Goal: Information Seeking & Learning: Learn about a topic

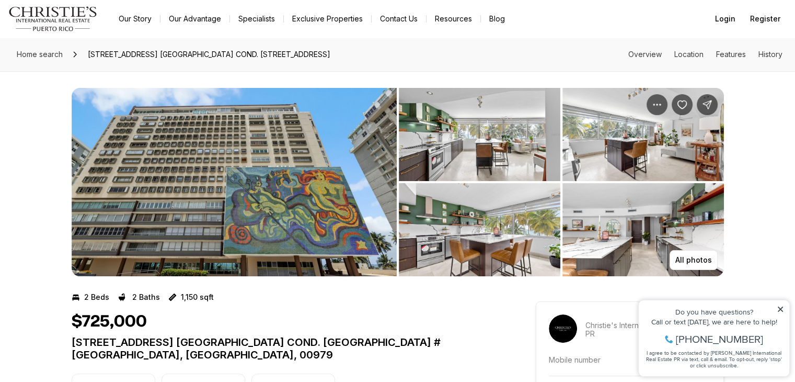
click at [496, 136] on img "View image gallery" at bounding box center [480, 134] width 162 height 93
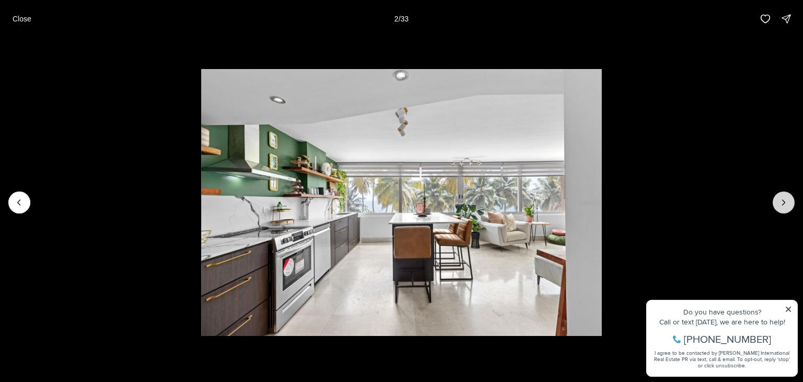
click at [789, 204] on icon "Next slide" at bounding box center [784, 202] width 10 height 10
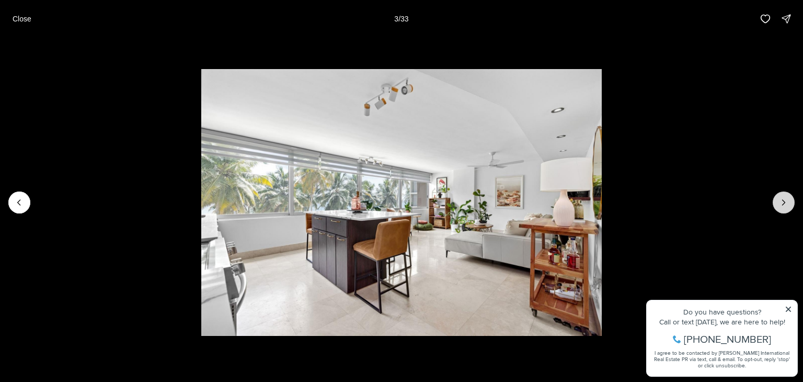
click at [788, 204] on icon "Next slide" at bounding box center [784, 202] width 10 height 10
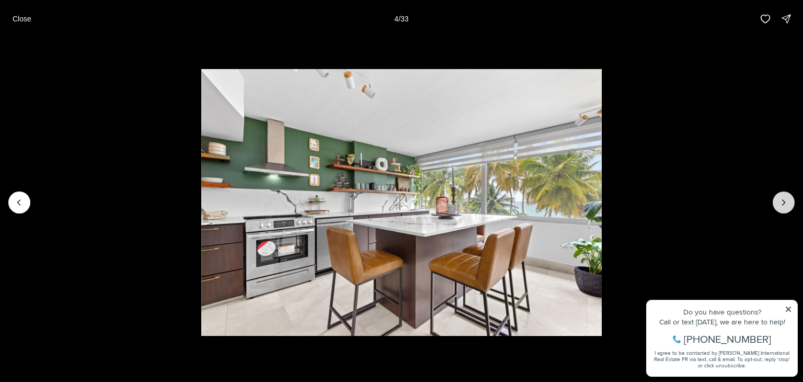
click at [788, 204] on icon "Next slide" at bounding box center [784, 202] width 10 height 10
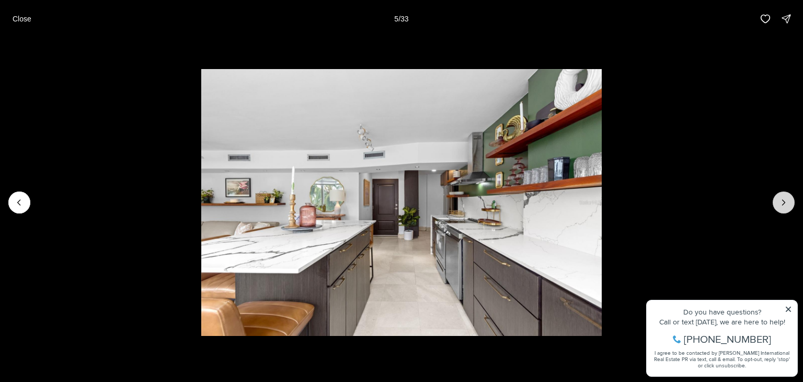
click at [788, 204] on icon "Next slide" at bounding box center [784, 202] width 10 height 10
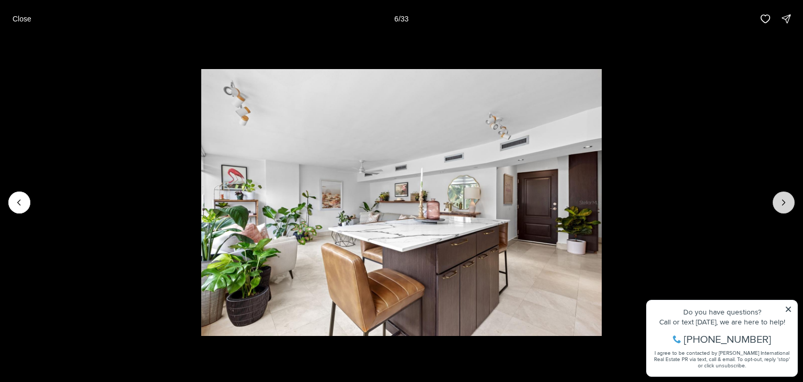
click at [788, 204] on icon "Next slide" at bounding box center [784, 202] width 10 height 10
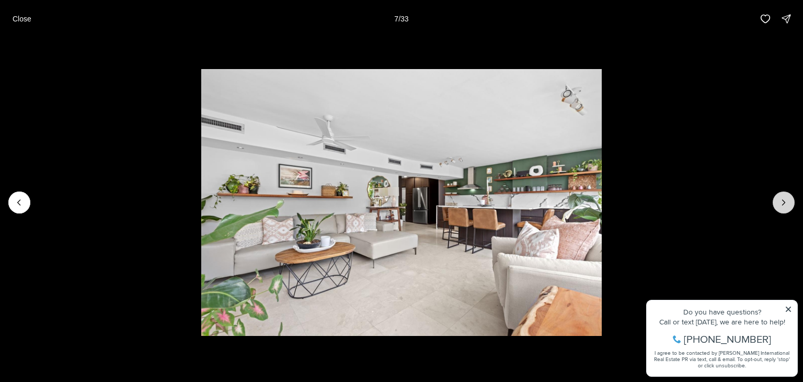
click at [788, 204] on icon "Next slide" at bounding box center [784, 202] width 10 height 10
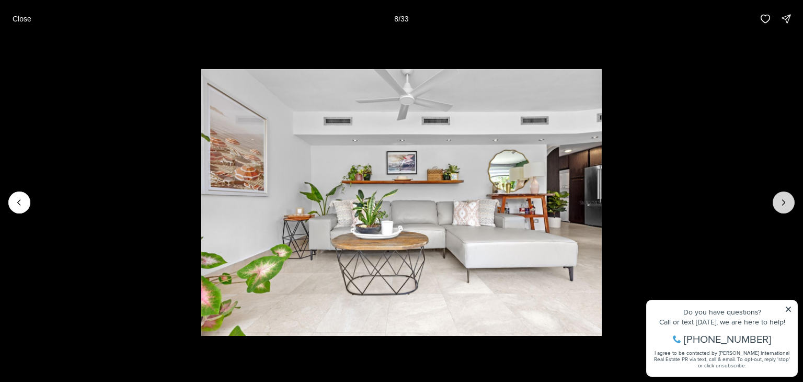
click at [788, 204] on icon "Next slide" at bounding box center [784, 202] width 10 height 10
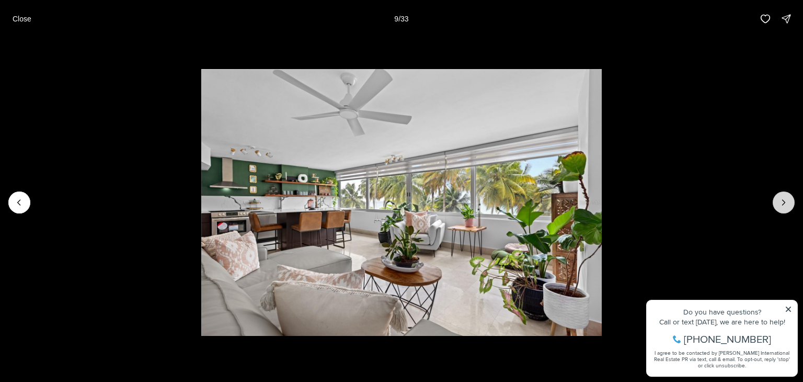
click at [788, 204] on icon "Next slide" at bounding box center [784, 202] width 10 height 10
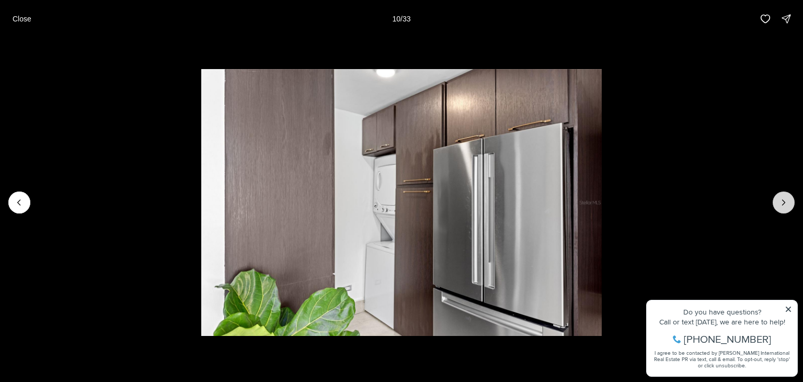
click at [788, 204] on icon "Next slide" at bounding box center [784, 202] width 10 height 10
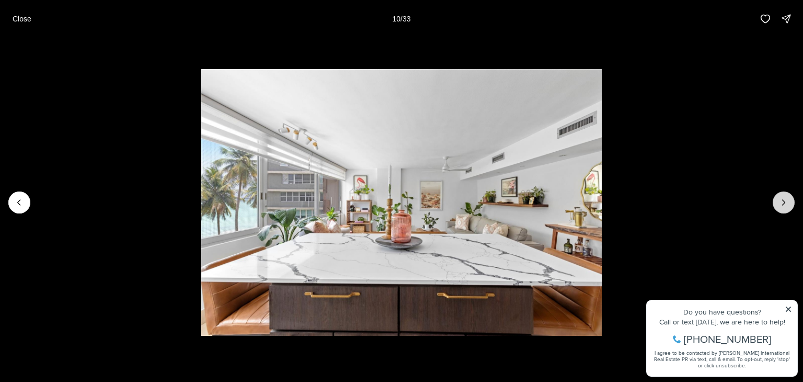
click at [788, 204] on icon "Next slide" at bounding box center [784, 202] width 10 height 10
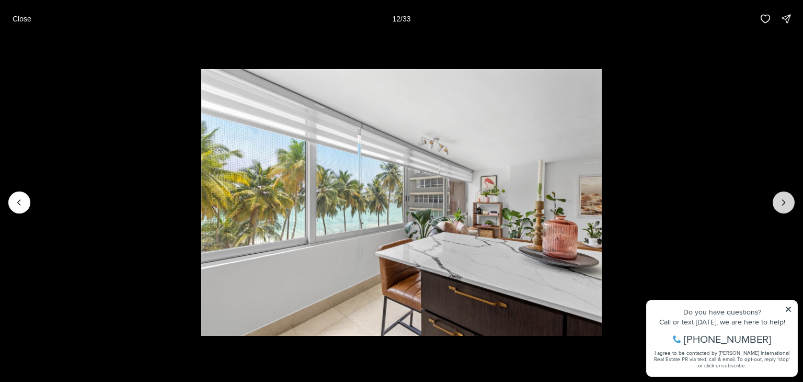
click at [788, 204] on icon "Next slide" at bounding box center [784, 202] width 10 height 10
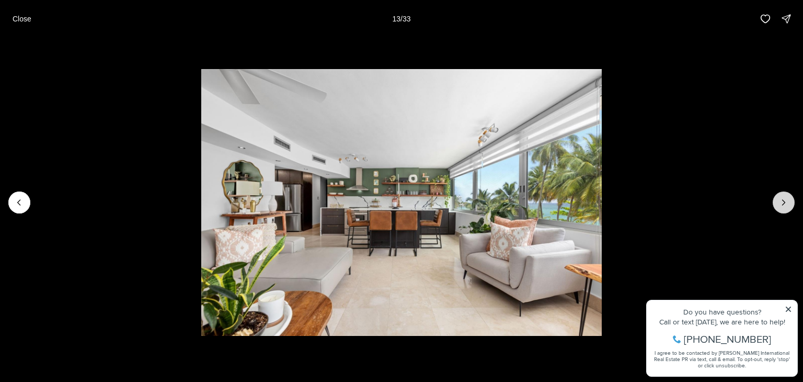
click at [782, 201] on icon "Next slide" at bounding box center [784, 202] width 10 height 10
